Goal: Book appointment/travel/reservation

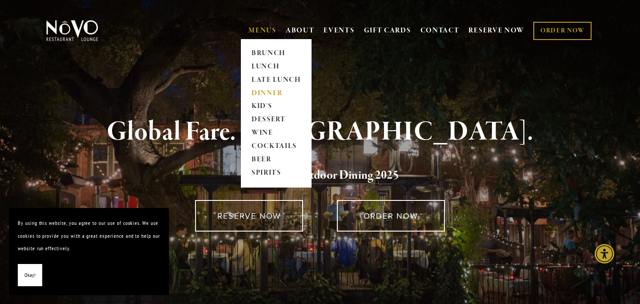
click at [264, 94] on link "DINNER" at bounding box center [276, 93] width 56 height 13
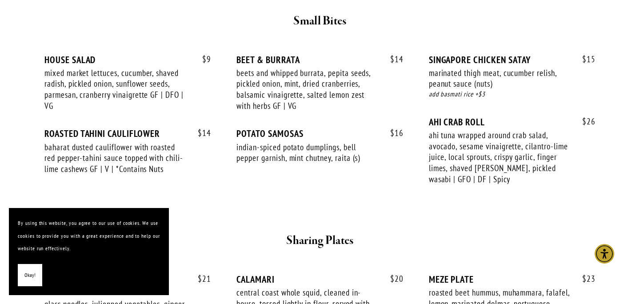
scroll to position [367, 0]
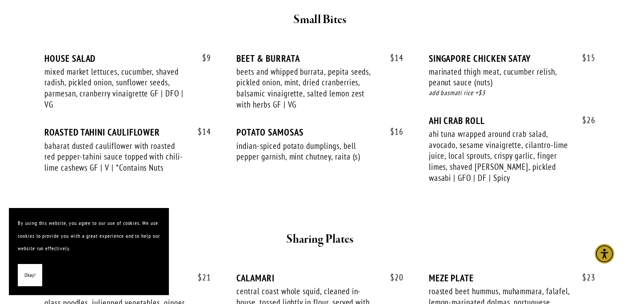
click at [27, 281] on span "Okay!" at bounding box center [29, 275] width 11 height 13
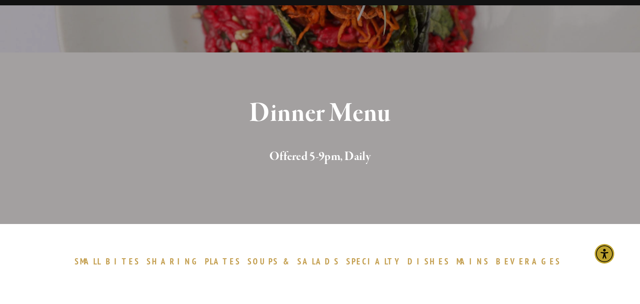
scroll to position [0, 0]
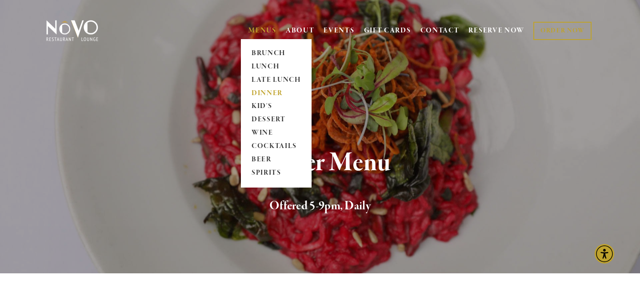
click at [270, 94] on link "DINNER" at bounding box center [276, 93] width 56 height 13
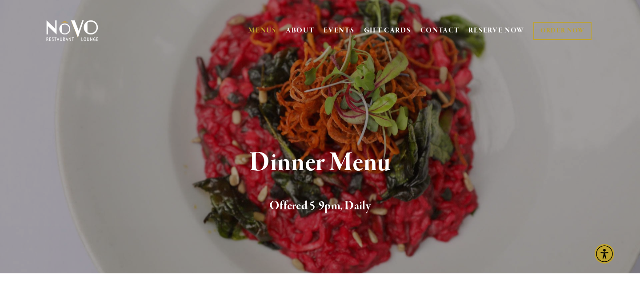
click at [62, 26] on img at bounding box center [72, 31] width 56 height 22
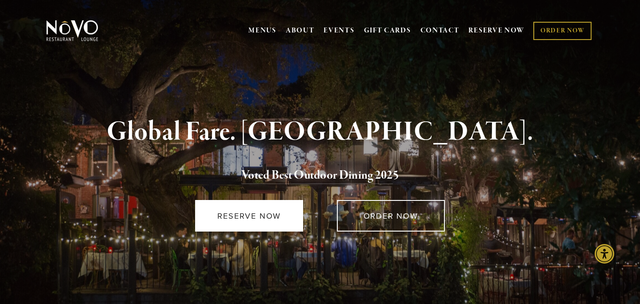
click at [262, 216] on link "RESERVE NOW" at bounding box center [249, 216] width 108 height 32
